Goal: Task Accomplishment & Management: Complete application form

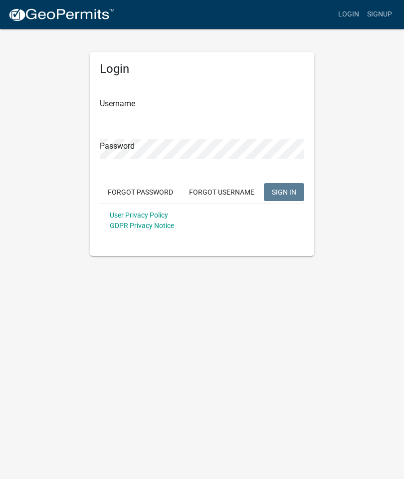
click at [127, 104] on input "Username" at bounding box center [202, 106] width 204 height 20
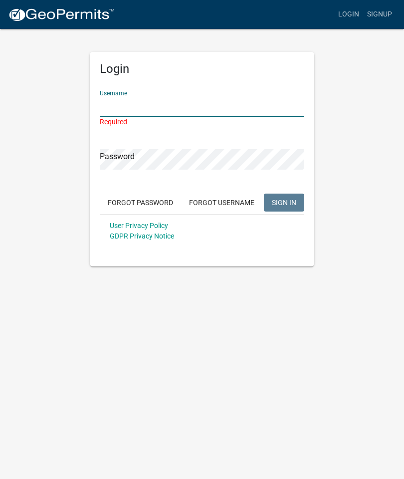
type input "[PERSON_NAME][EMAIL_ADDRESS][DOMAIN_NAME]"
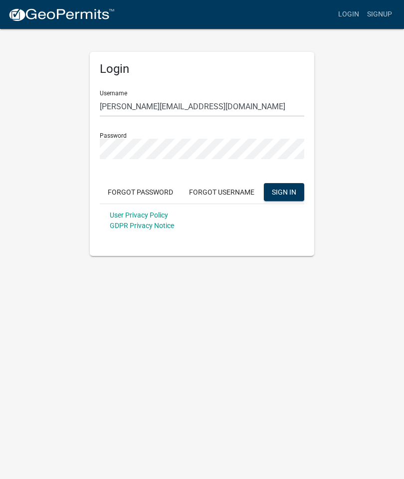
click at [282, 192] on span "SIGN IN" at bounding box center [284, 192] width 24 height 8
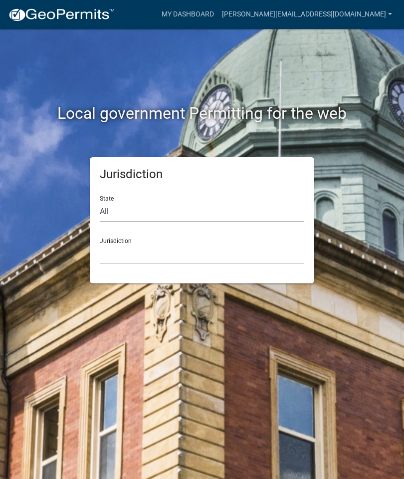
click at [110, 215] on select "All [US_STATE] [US_STATE] [US_STATE] [US_STATE] [US_STATE] [US_STATE] [US_STATE…" at bounding box center [202, 211] width 204 height 20
select select "[US_STATE]"
click at [120, 257] on select "City of [GEOGRAPHIC_DATA], [US_STATE] City of [GEOGRAPHIC_DATA], [US_STATE] Cit…" at bounding box center [202, 254] width 204 height 20
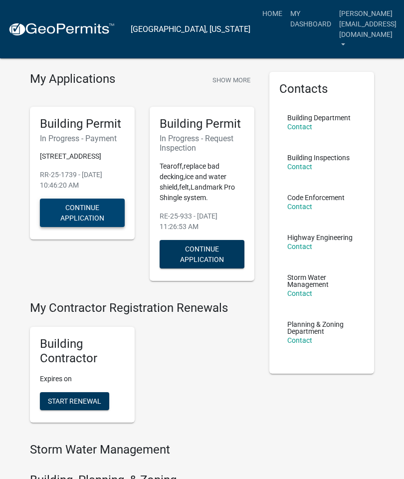
click at [59, 219] on button "Continue Application" at bounding box center [82, 213] width 85 height 28
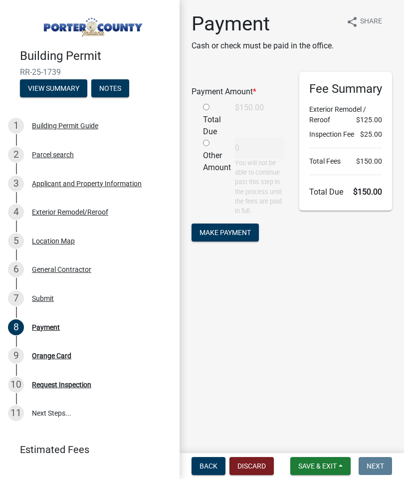
click at [221, 228] on span "Make Payment" at bounding box center [225, 232] width 51 height 8
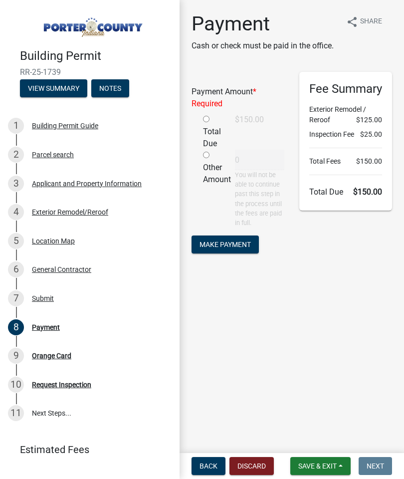
click at [205, 122] on input "radio" at bounding box center [206, 119] width 6 height 6
radio input "true"
type input "150"
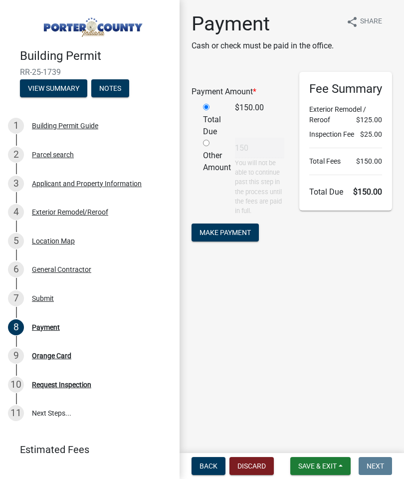
click at [215, 235] on span "Make Payment" at bounding box center [225, 232] width 51 height 8
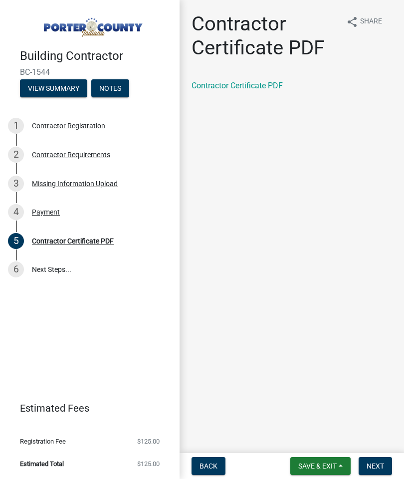
click at [209, 465] on span "Back" at bounding box center [209, 466] width 18 height 8
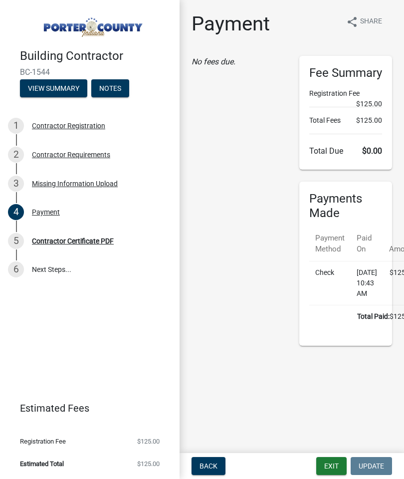
click at [208, 473] on button "Back" at bounding box center [209, 466] width 34 height 18
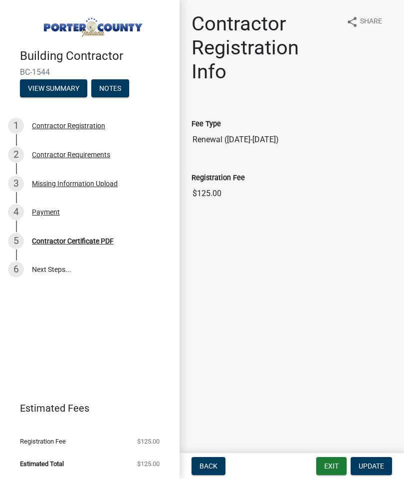
click at [204, 462] on span "Back" at bounding box center [209, 466] width 18 height 8
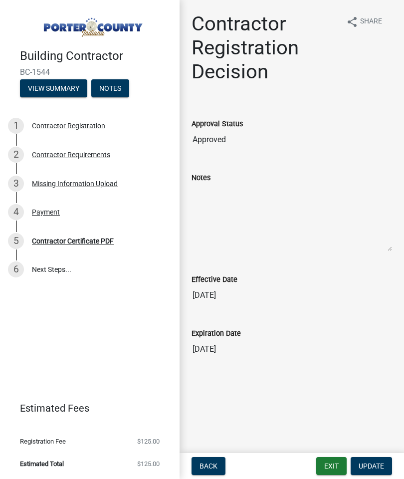
click at [207, 467] on span "Back" at bounding box center [209, 466] width 18 height 8
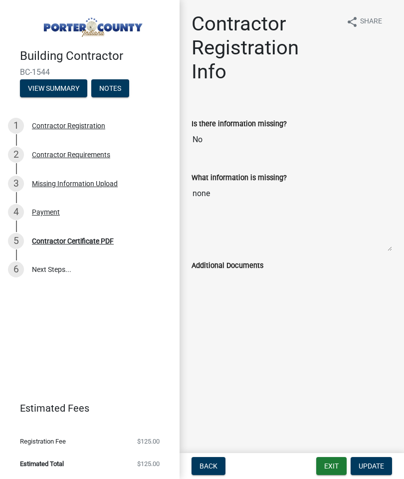
click at [205, 447] on main "Contractor Registration Info share Share Is there information missing? No What …" at bounding box center [292, 224] width 224 height 449
click at [207, 458] on button "Back" at bounding box center [209, 466] width 34 height 18
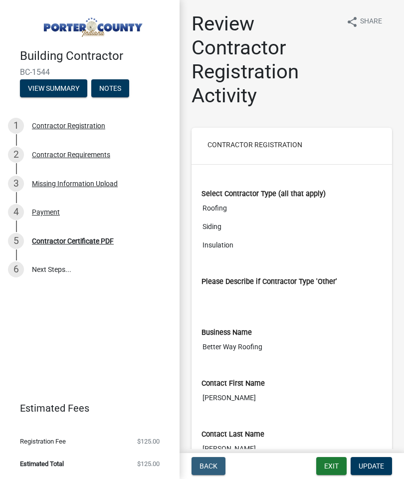
click at [205, 468] on span "Back" at bounding box center [209, 466] width 18 height 8
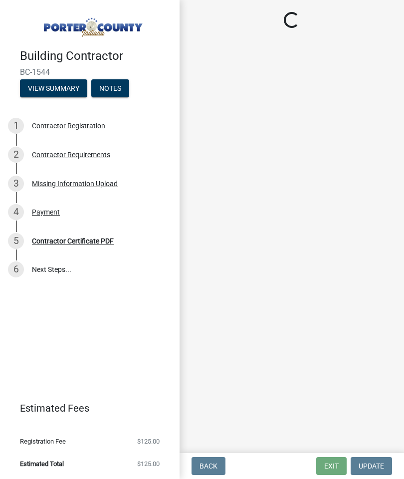
click at [207, 462] on span "Back" at bounding box center [209, 466] width 18 height 8
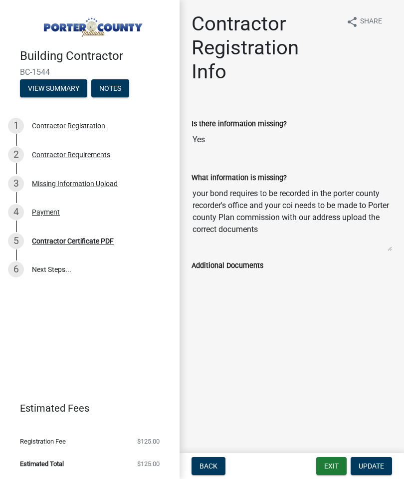
click at [212, 458] on button "Back" at bounding box center [209, 466] width 34 height 18
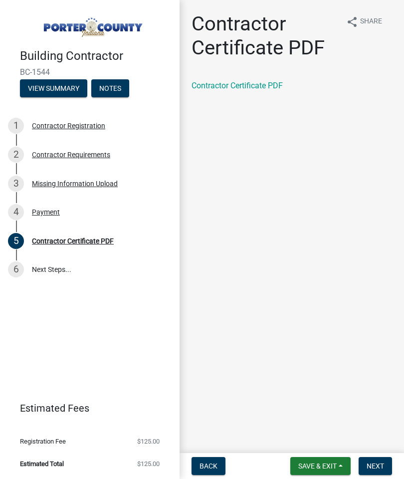
click at [314, 466] on span "Save & Exit" at bounding box center [317, 466] width 38 height 8
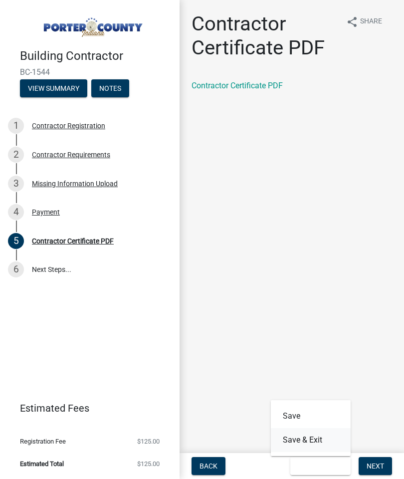
click at [294, 443] on button "Save & Exit" at bounding box center [311, 440] width 80 height 24
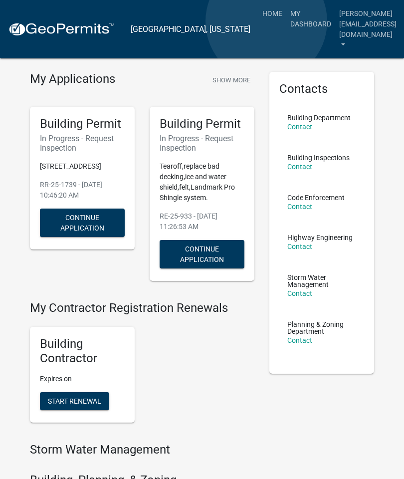
click at [286, 21] on link "My Dashboard" at bounding box center [310, 18] width 49 height 29
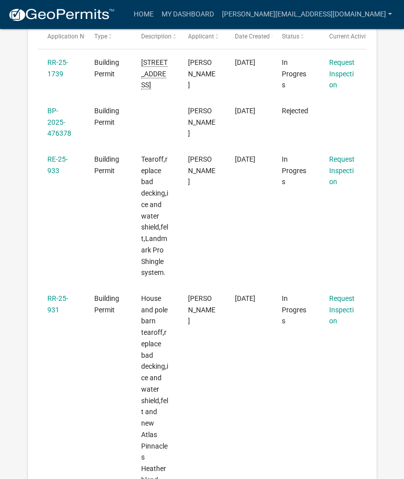
scroll to position [200, 0]
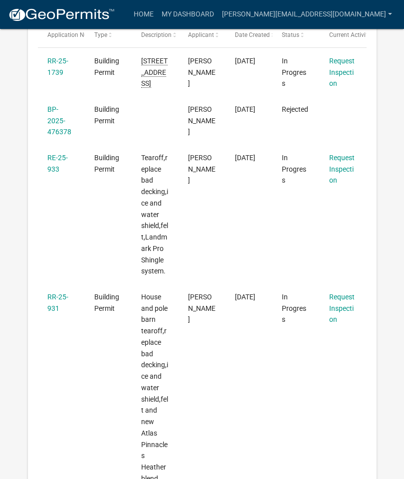
click at [333, 305] on link "Request Inspection" at bounding box center [341, 308] width 25 height 31
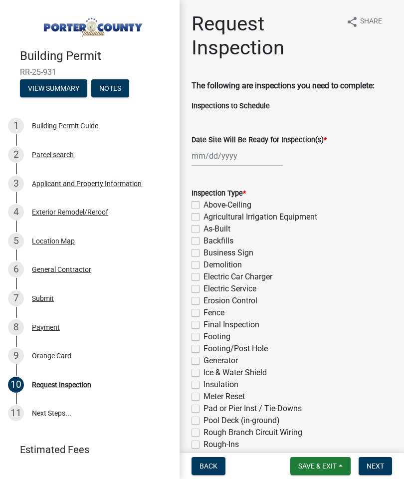
click at [203, 328] on label "Final Inspection" at bounding box center [231, 325] width 56 height 12
click at [203, 325] on input "Final Inspection" at bounding box center [206, 322] width 6 height 6
checkbox input "true"
checkbox input "false"
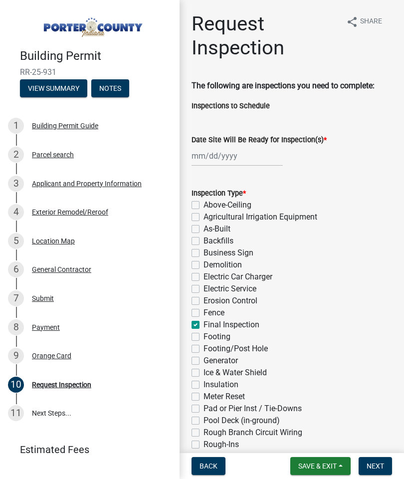
checkbox input "false"
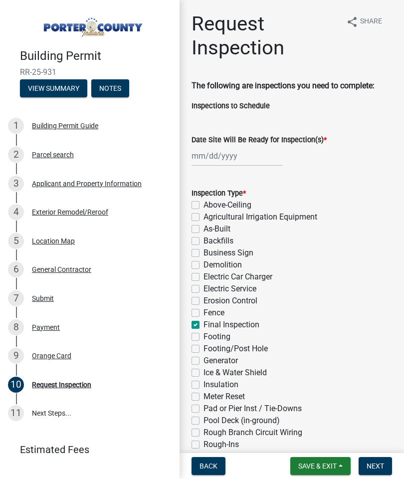
checkbox input "false"
checkbox input "true"
checkbox input "false"
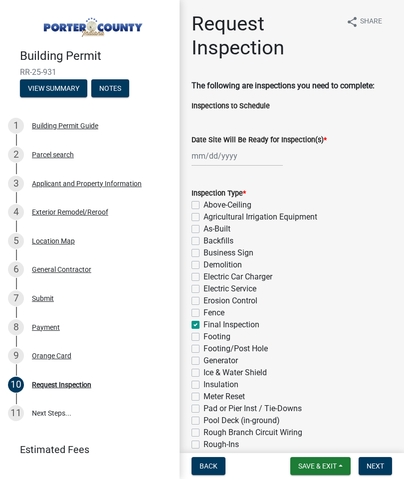
checkbox input "false"
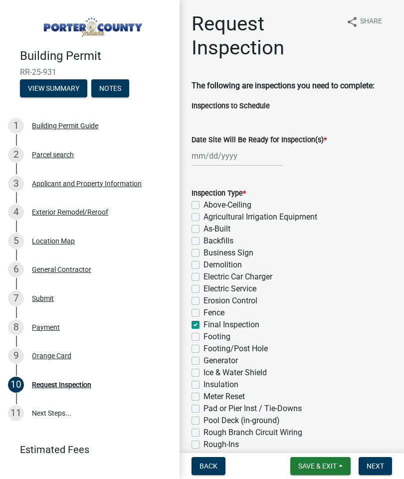
checkbox input "false"
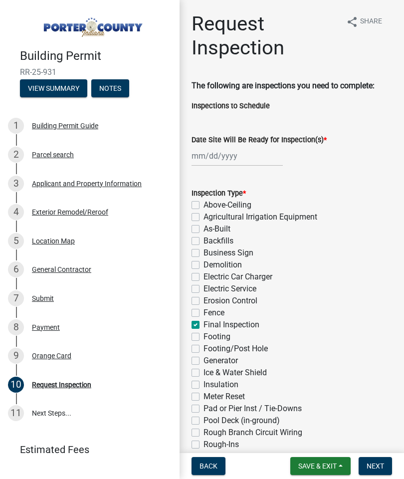
checkbox input "false"
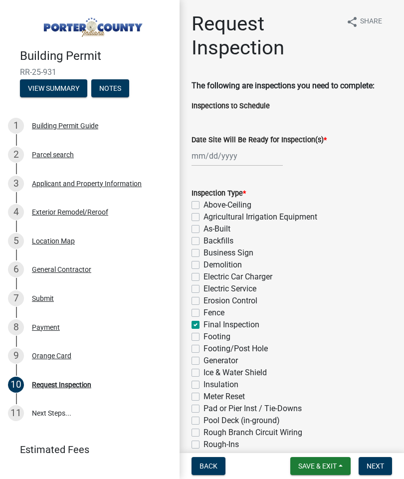
checkbox input "false"
click at [379, 464] on span "Next" at bounding box center [375, 466] width 17 height 8
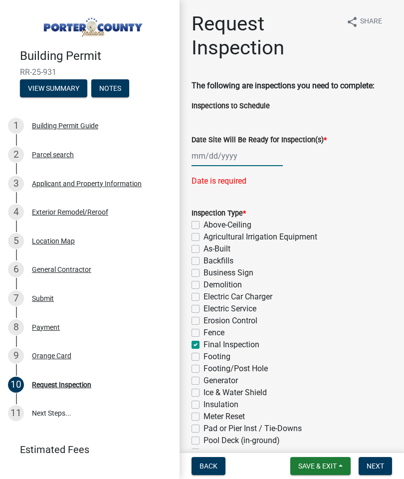
click at [202, 154] on div at bounding box center [237, 156] width 91 height 20
select select "9"
select select "2025"
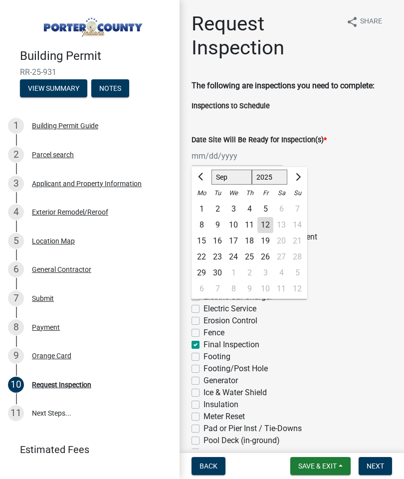
click at [232, 240] on div "17" at bounding box center [233, 241] width 16 height 16
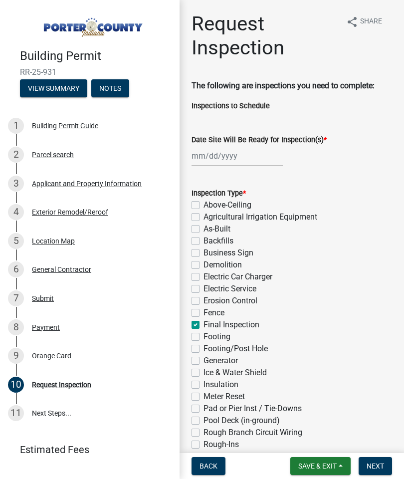
type input "09/17/2025"
click at [374, 473] on button "Next" at bounding box center [375, 466] width 33 height 18
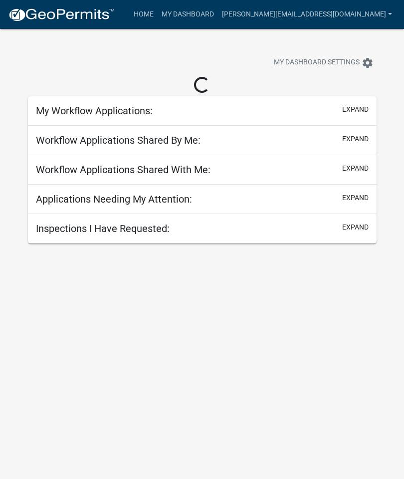
scroll to position [29, 0]
